Goal: Task Accomplishment & Management: Use online tool/utility

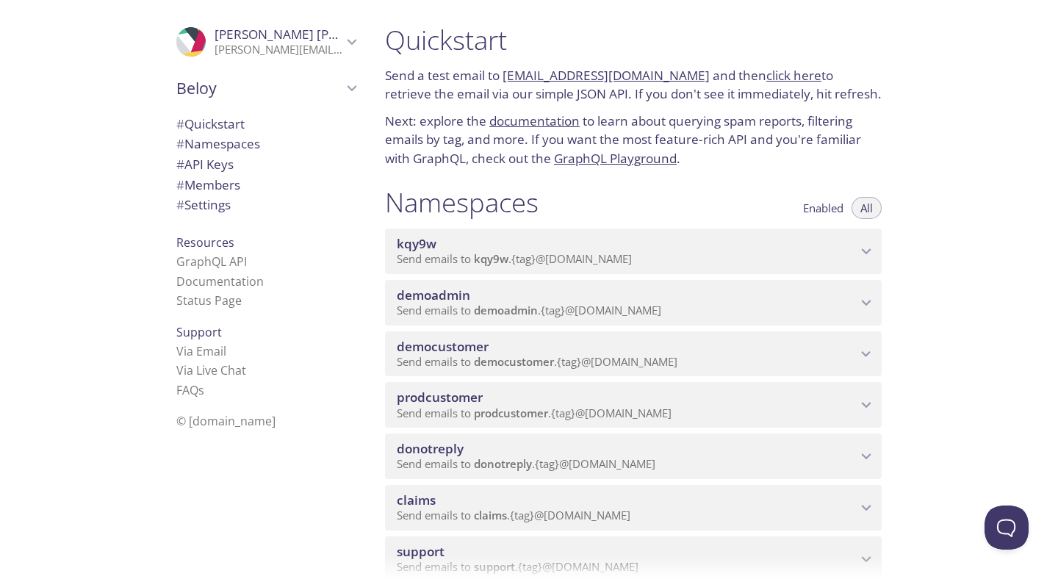
click at [492, 339] on span "democustomer" at bounding box center [627, 347] width 460 height 16
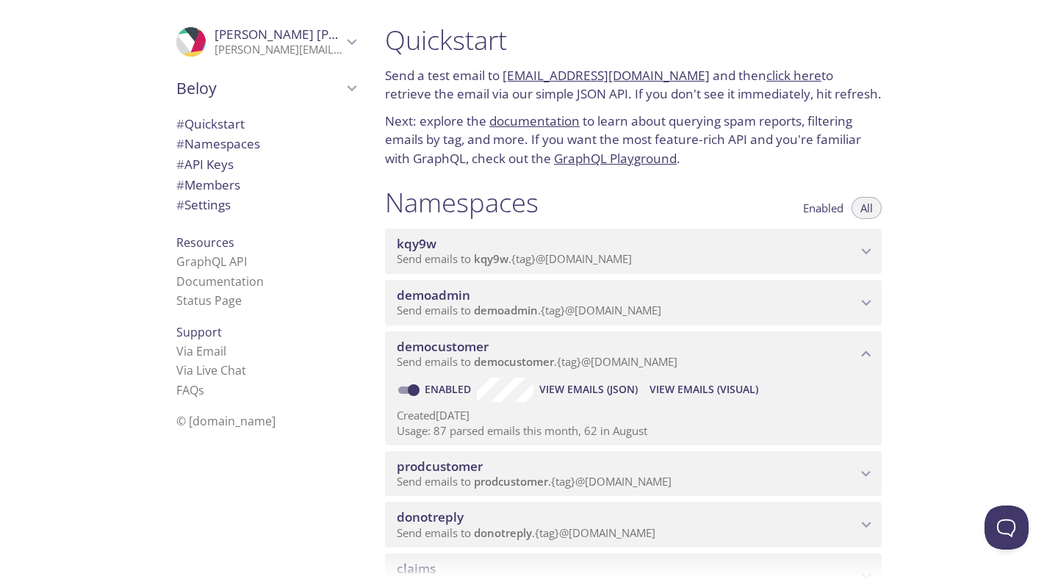
click at [668, 392] on span "View Emails (Visual)" at bounding box center [703, 390] width 109 height 18
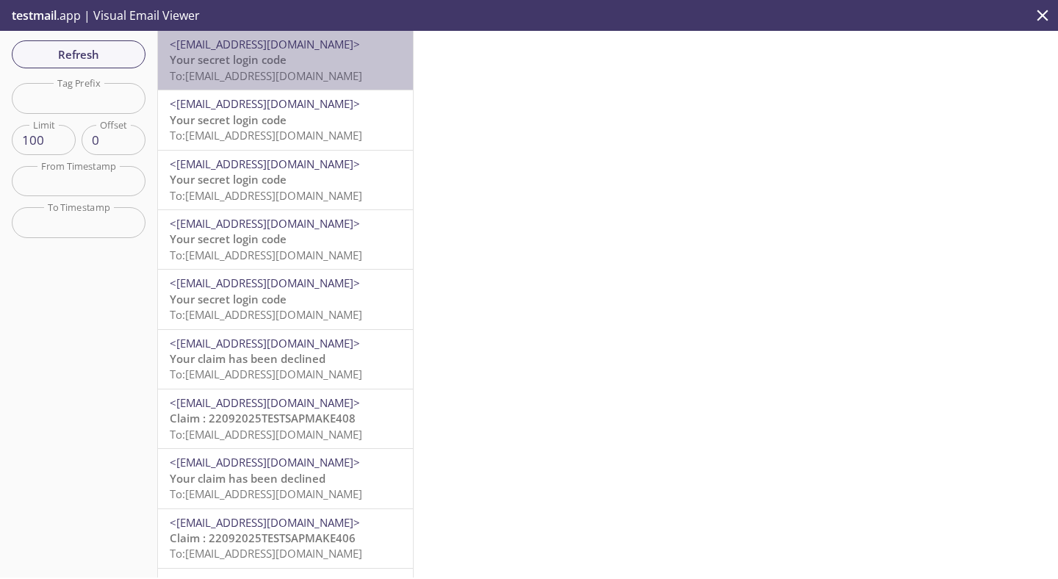
click at [276, 79] on span "To: [EMAIL_ADDRESS][DOMAIN_NAME]" at bounding box center [266, 75] width 192 height 15
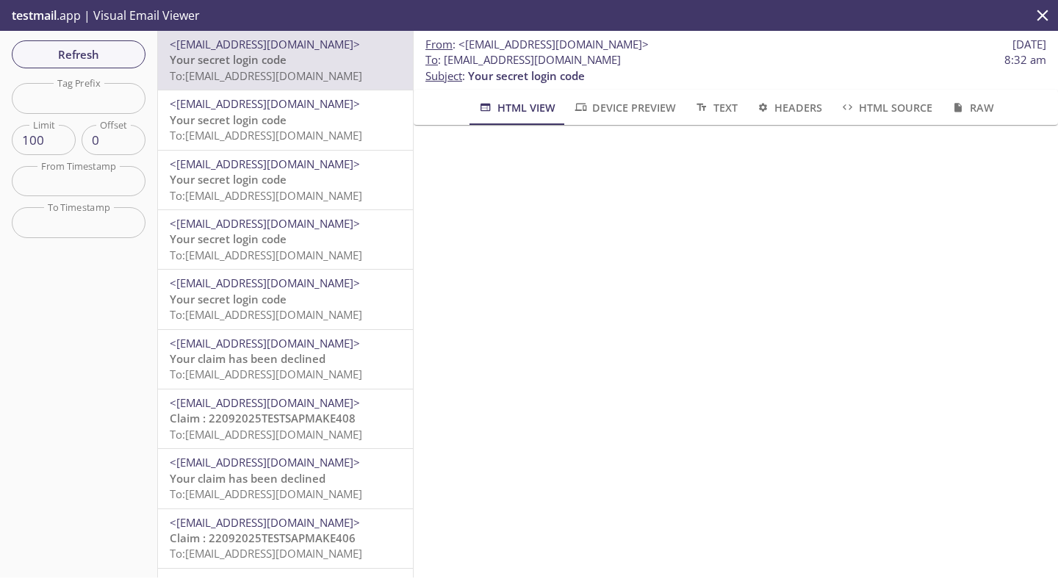
drag, startPoint x: 446, startPoint y: 62, endPoint x: 766, endPoint y: 66, distance: 319.6
click at [768, 66] on span "To : [EMAIL_ADDRESS][DOMAIN_NAME] 8:32 am" at bounding box center [735, 59] width 621 height 15
copy span "[EMAIL_ADDRESS][DOMAIN_NAME]"
click at [112, 46] on span "Refresh" at bounding box center [79, 54] width 110 height 19
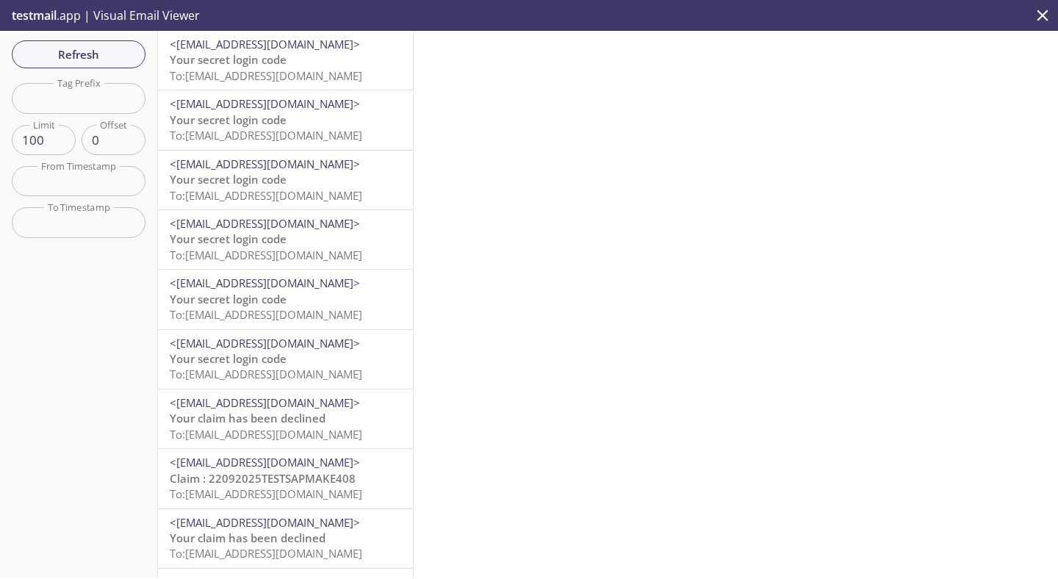
click at [300, 62] on p "Your secret login code To: [EMAIL_ADDRESS][DOMAIN_NAME]" at bounding box center [285, 68] width 231 height 32
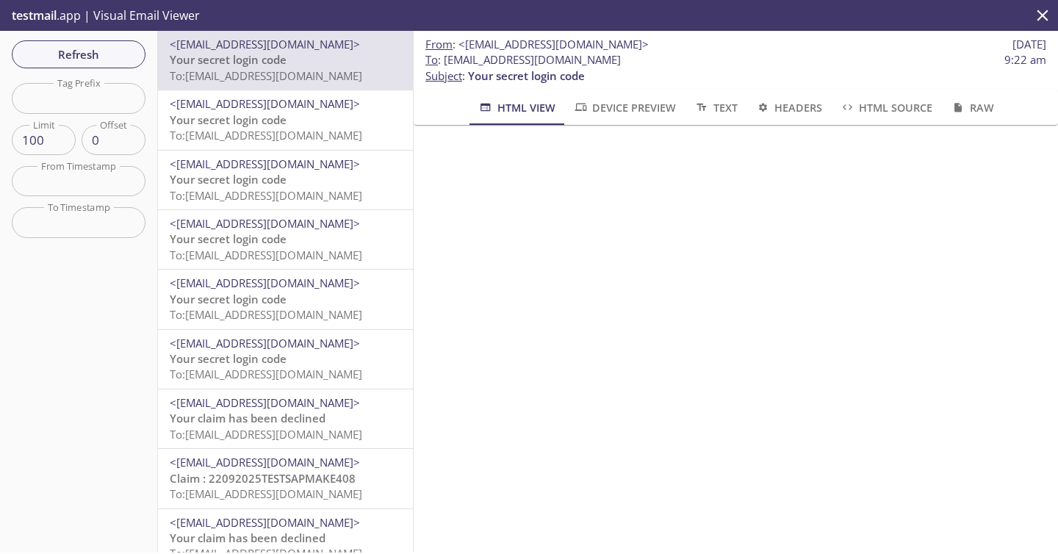
click at [73, 15] on p "testmail .app | Visual Email Viewer" at bounding box center [104, 15] width 209 height 31
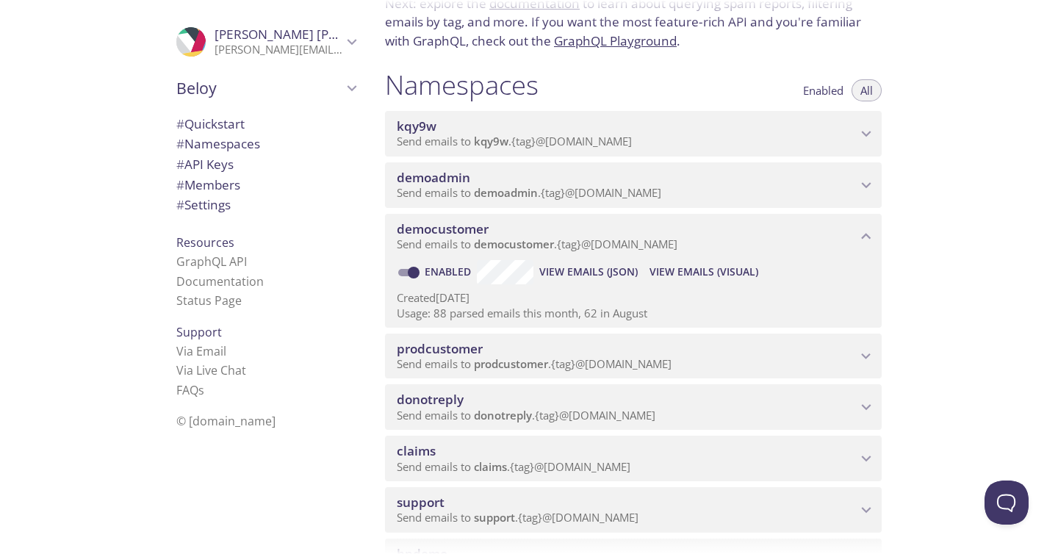
scroll to position [133, 0]
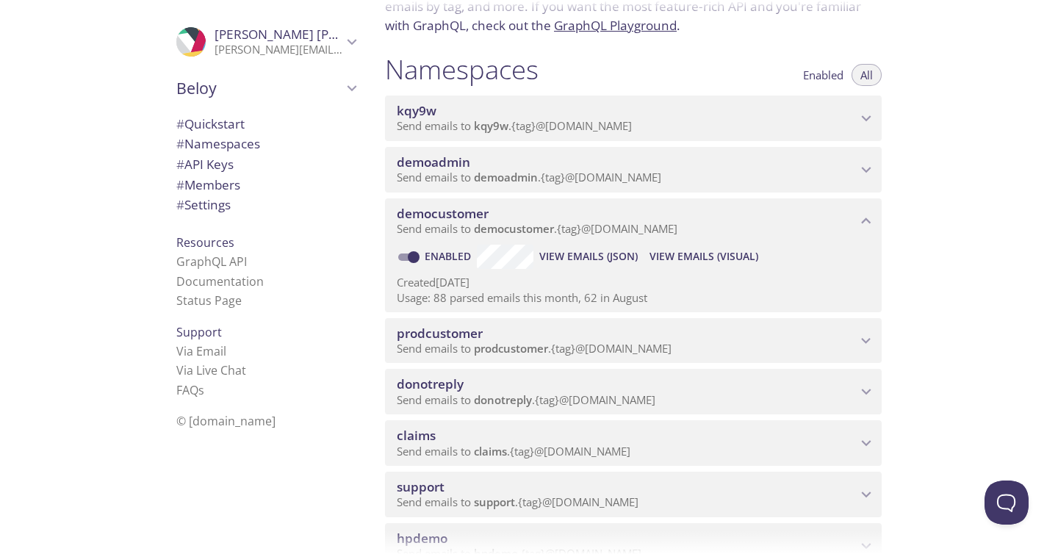
click at [516, 336] on span "prodcustomer" at bounding box center [627, 333] width 460 height 16
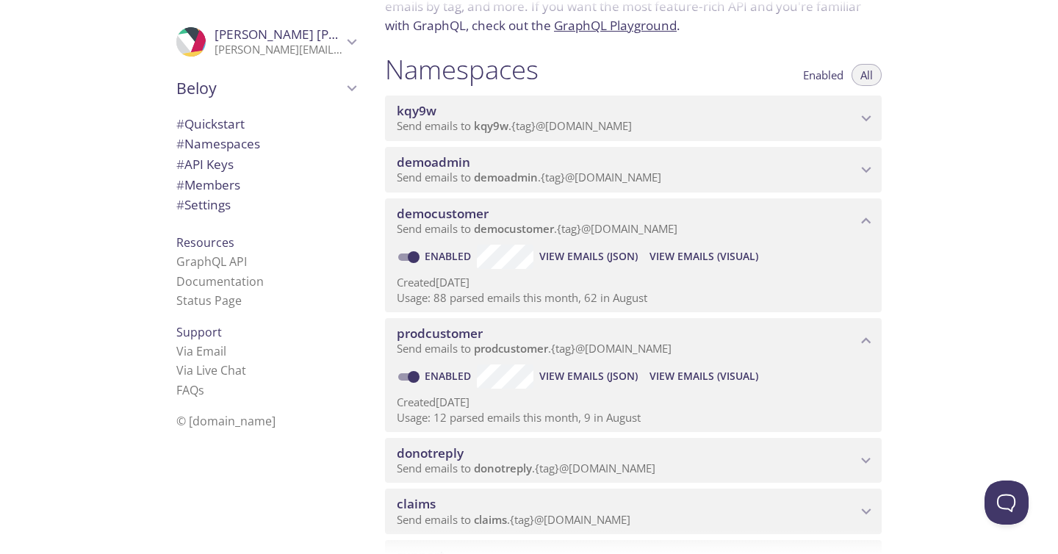
click at [705, 381] on span "View Emails (Visual)" at bounding box center [703, 376] width 109 height 18
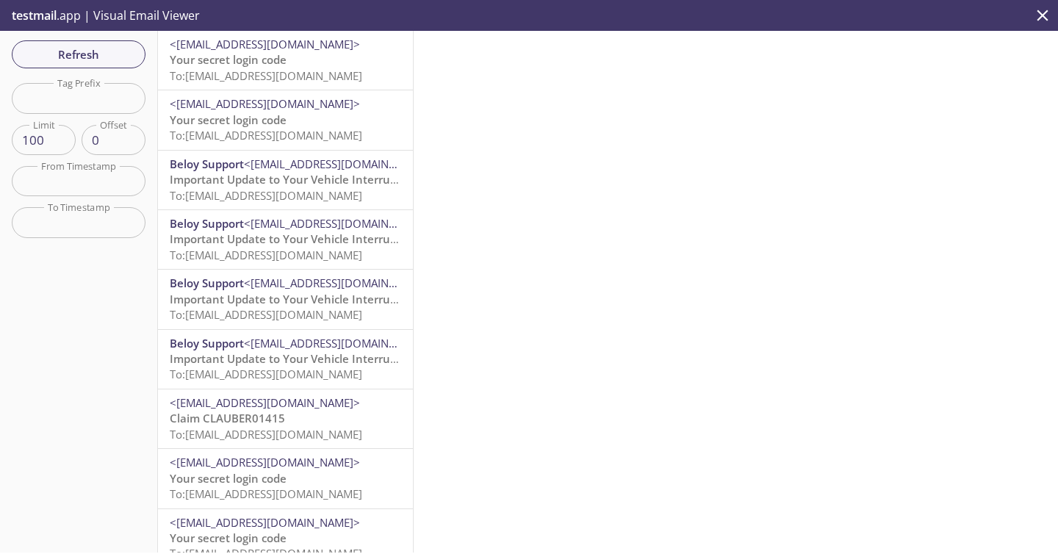
click at [277, 61] on span "Your secret login code" at bounding box center [228, 59] width 117 height 15
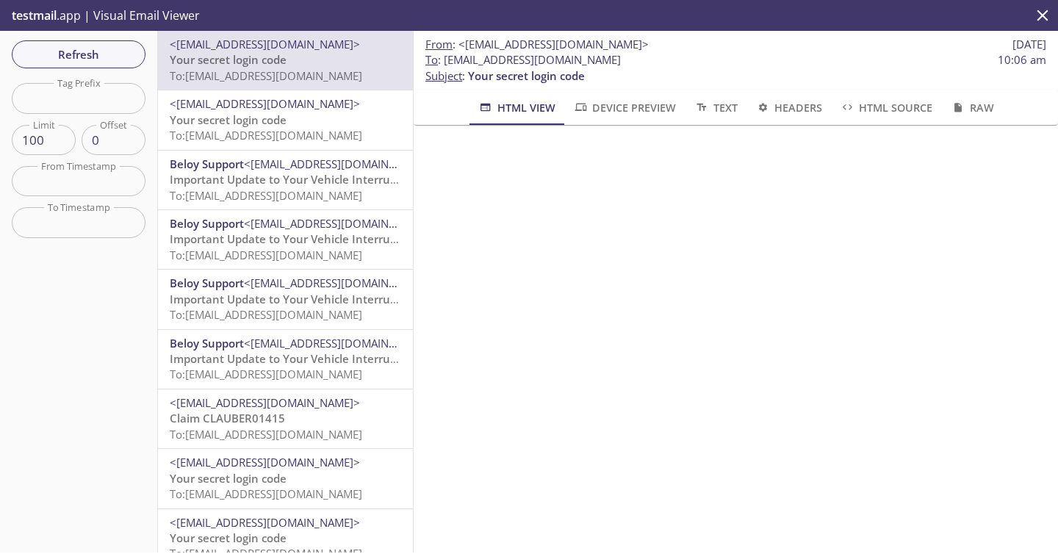
click at [73, 69] on div "Refresh Filters Tag Prefix Tag Prefix Limit 100 Limit Offset 0 Offset From Time…" at bounding box center [79, 292] width 158 height 522
click at [68, 60] on span "Refresh" at bounding box center [79, 54] width 110 height 19
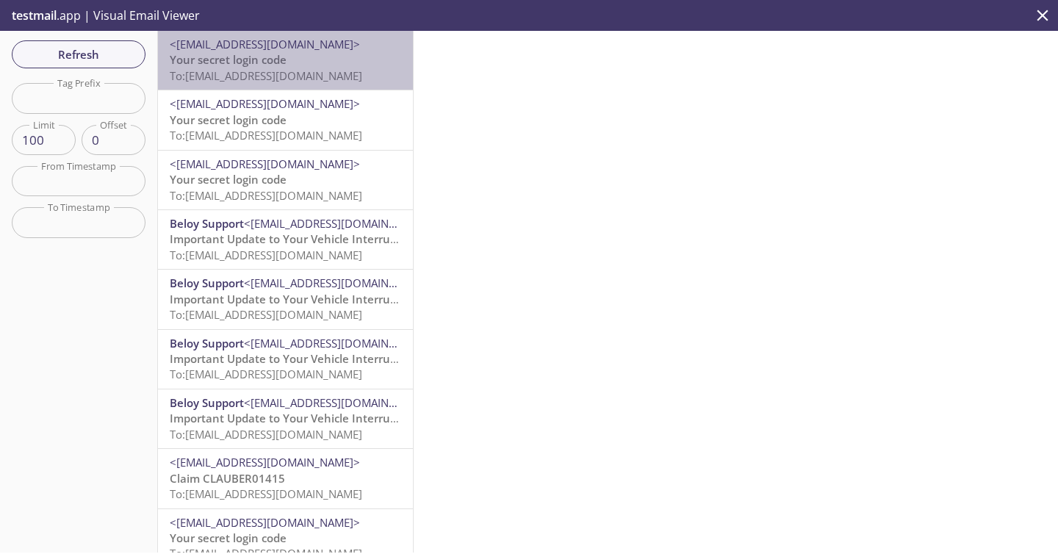
click at [339, 76] on span "To: [EMAIL_ADDRESS][DOMAIN_NAME]" at bounding box center [266, 75] width 192 height 15
